Goal: Information Seeking & Learning: Learn about a topic

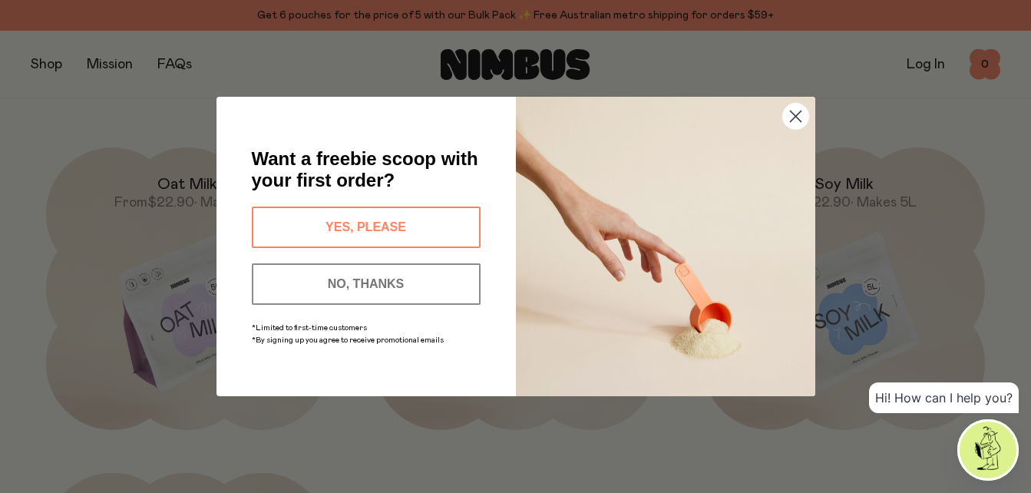
scroll to position [1152, 0]
click at [349, 217] on button "YES, PLEASE" at bounding box center [366, 227] width 229 height 41
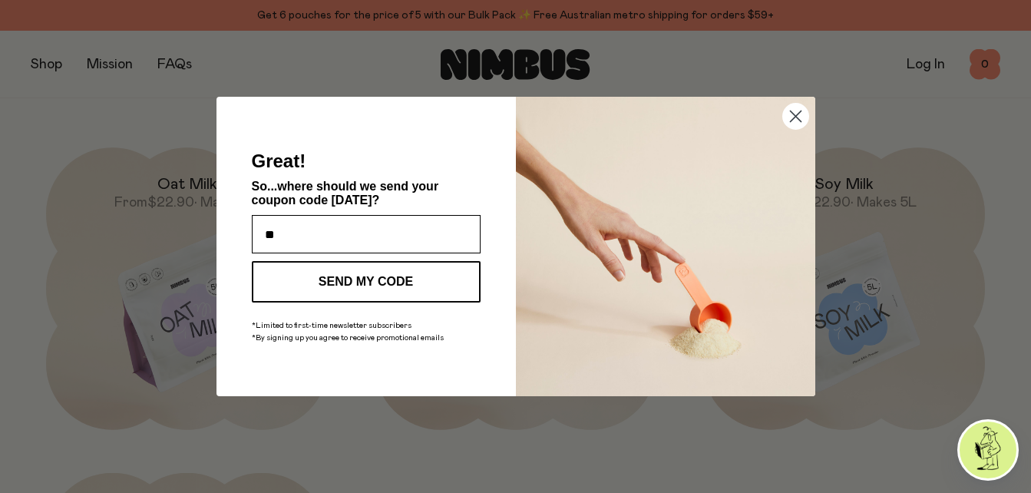
type input "**********"
click at [356, 270] on button "SEND MY CODE" at bounding box center [366, 281] width 229 height 41
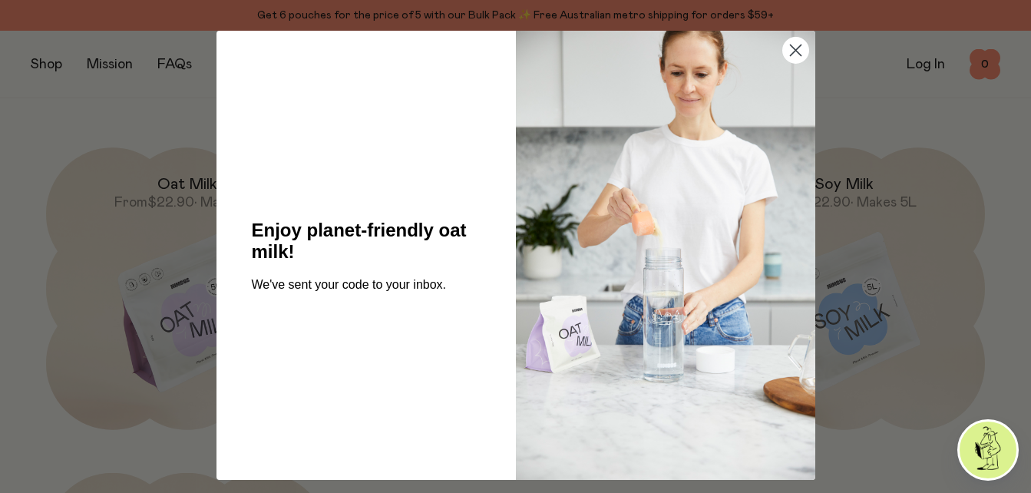
click at [798, 63] on circle "Close dialog" at bounding box center [794, 50] width 25 height 25
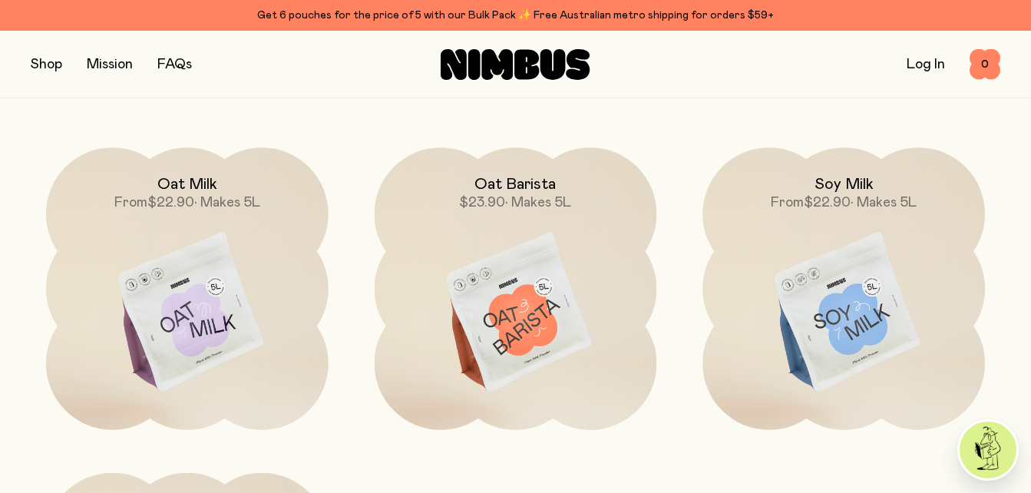
scroll to position [1104, 0]
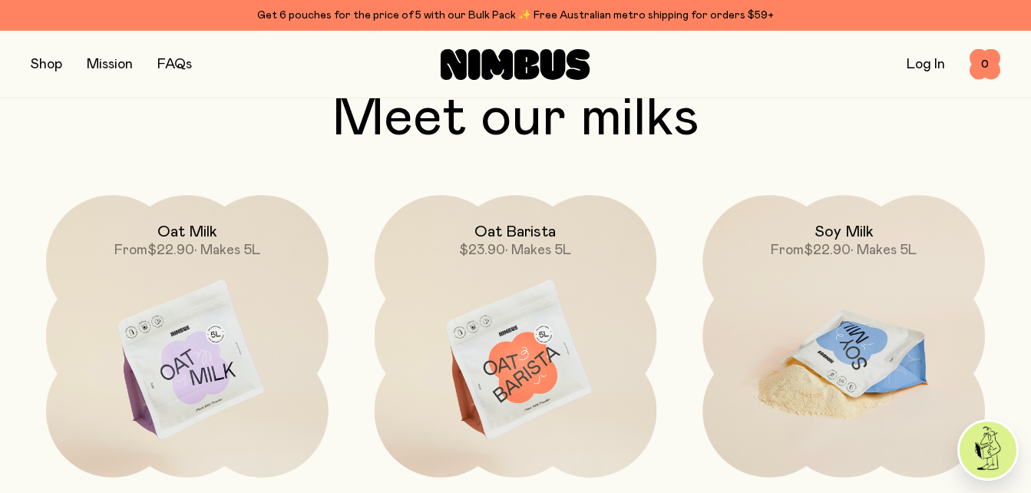
click at [855, 353] on img at bounding box center [844, 361] width 283 height 332
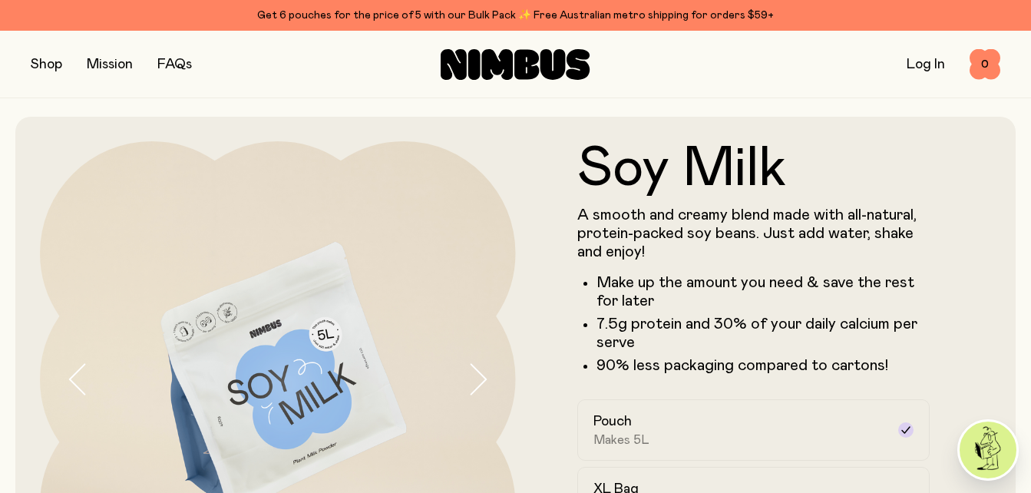
click at [46, 61] on button "button" at bounding box center [46, 65] width 31 height 22
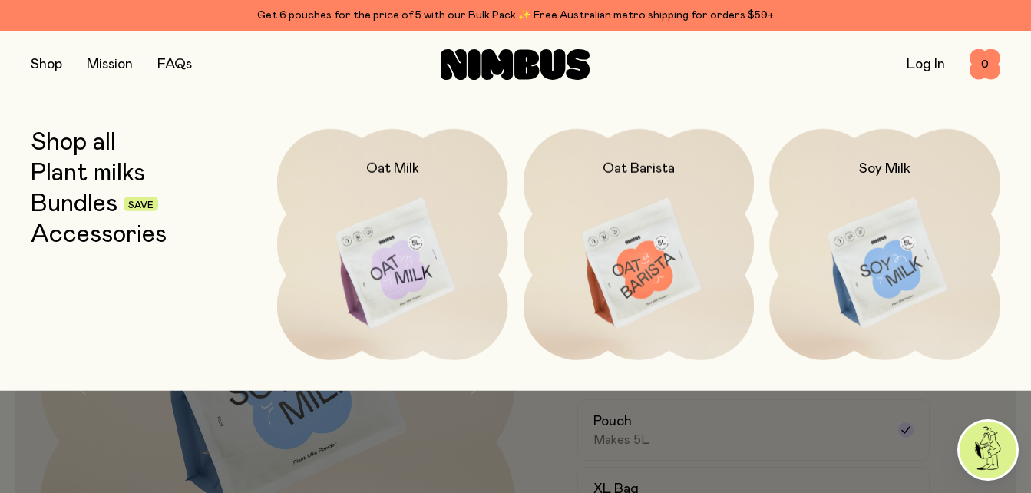
click at [111, 65] on link "Mission" at bounding box center [110, 65] width 46 height 14
